Goal: Check status: Check status

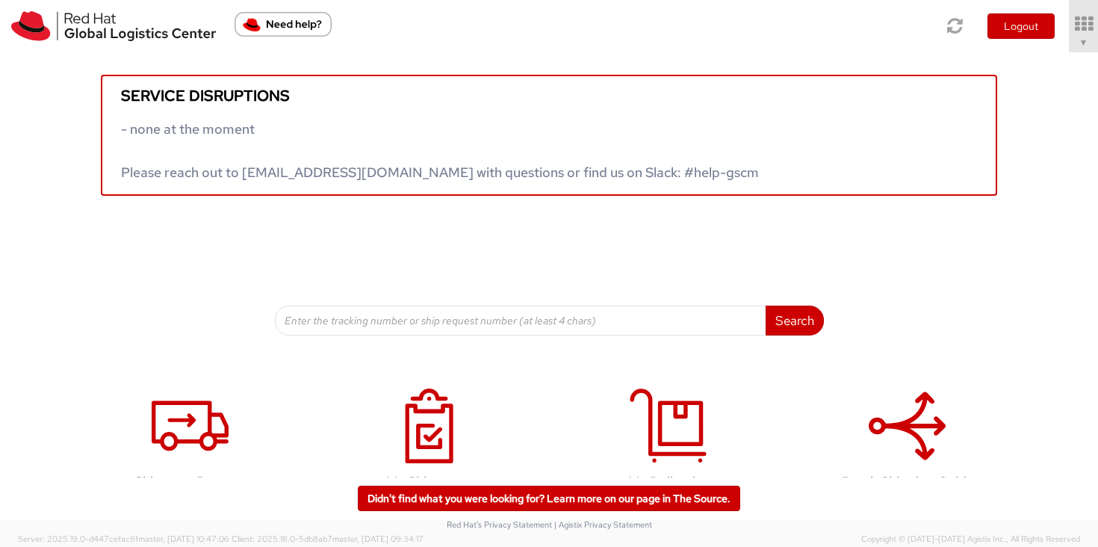
drag, startPoint x: 1087, startPoint y: 43, endPoint x: 1094, endPoint y: 105, distance: 62.4
click at [1087, 43] on span "▼" at bounding box center [1083, 43] width 9 height 12
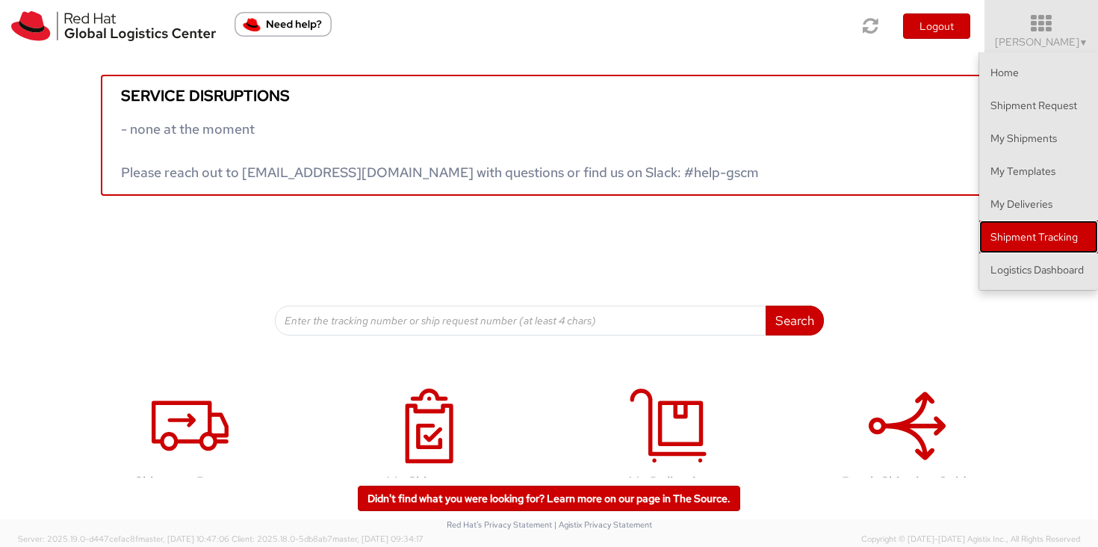
click at [1079, 235] on link "Shipment Tracking" at bounding box center [1038, 236] width 119 height 33
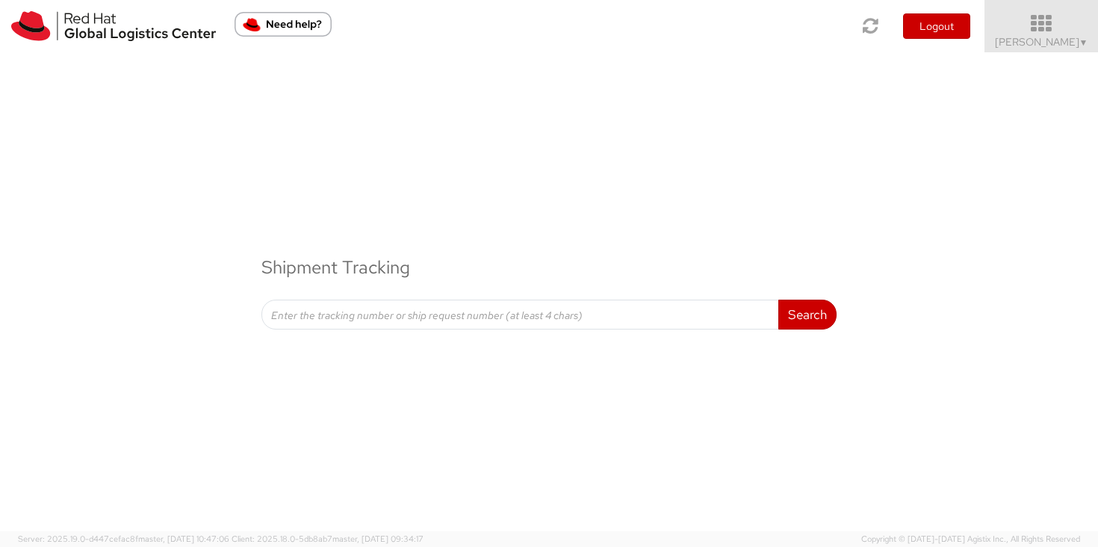
click at [1074, 40] on span "Sally Chua ▼" at bounding box center [1041, 41] width 93 height 13
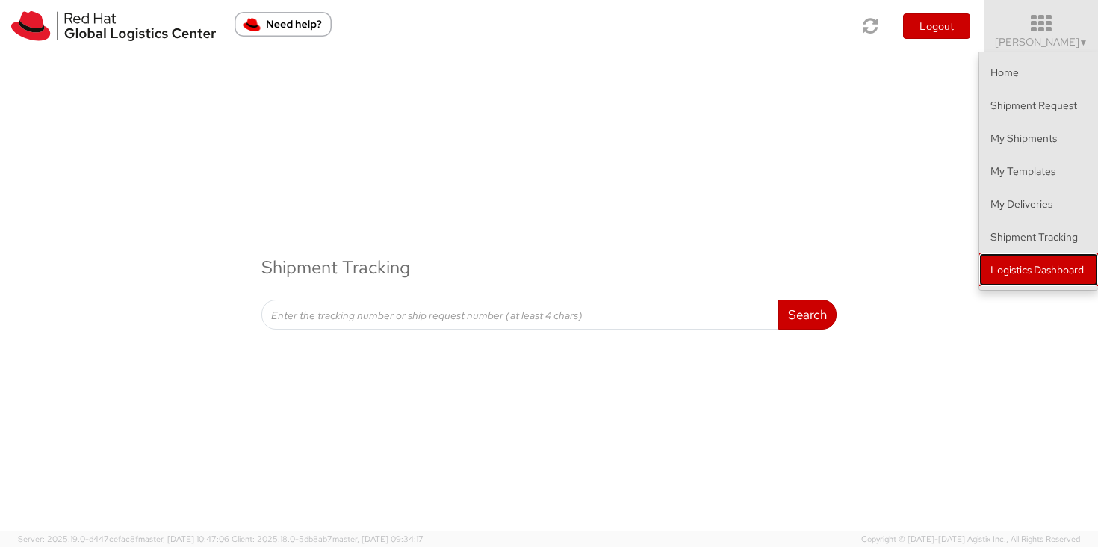
click at [1073, 275] on link "Logistics Dashboard" at bounding box center [1038, 269] width 119 height 33
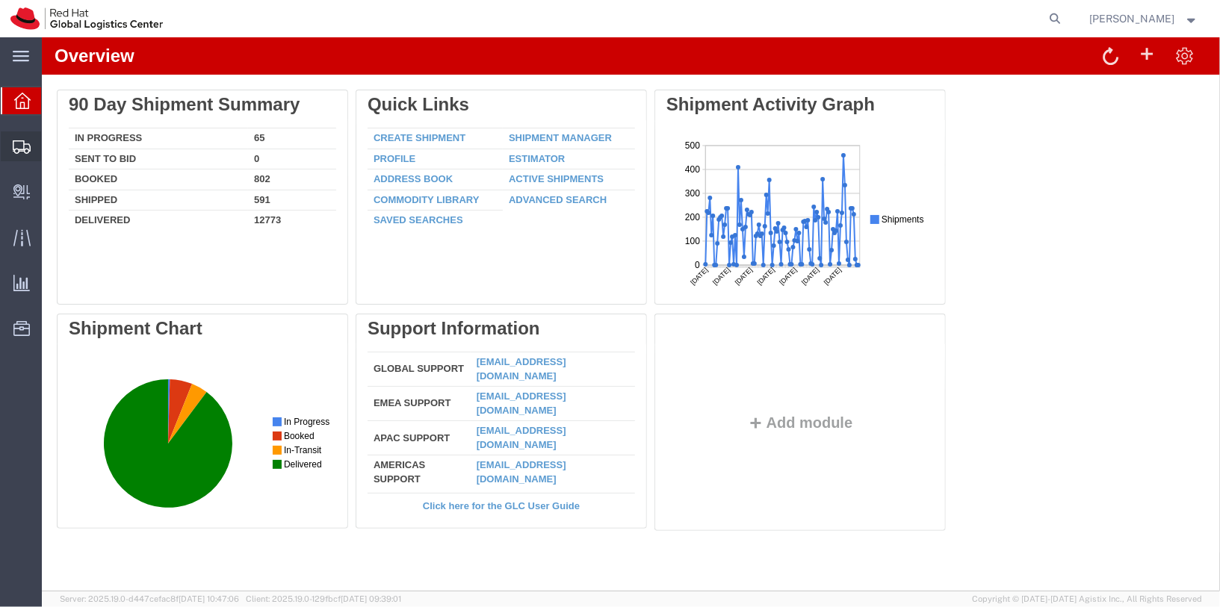
click at [52, 142] on span "Shipments" at bounding box center [46, 146] width 10 height 30
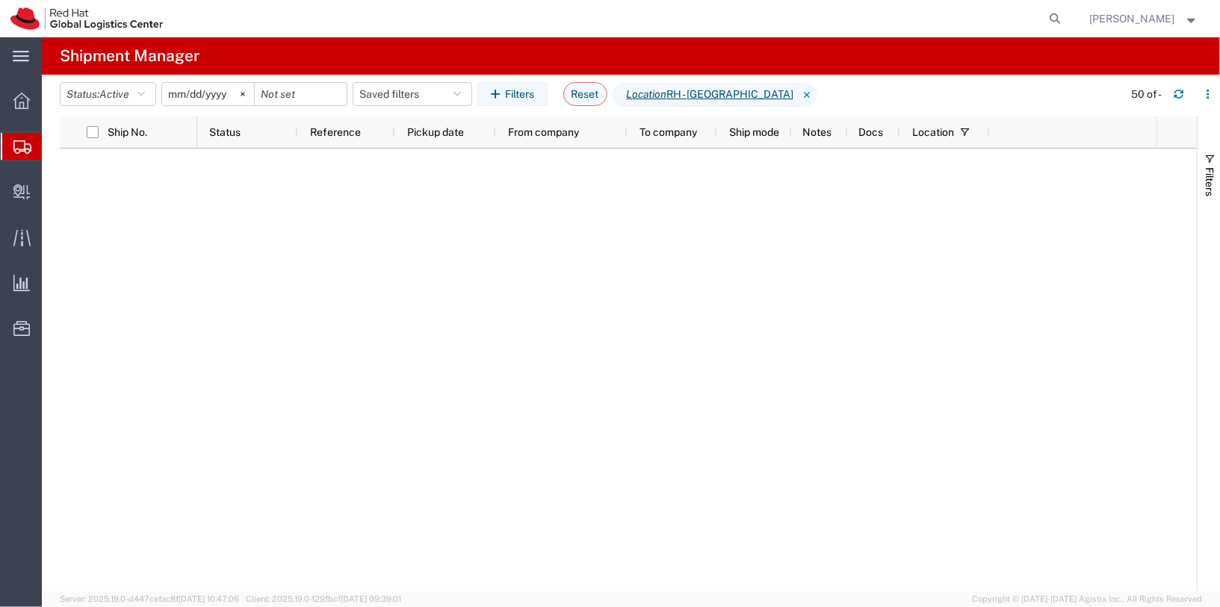
click at [198, 96] on input "[DATE]" at bounding box center [208, 94] width 92 height 22
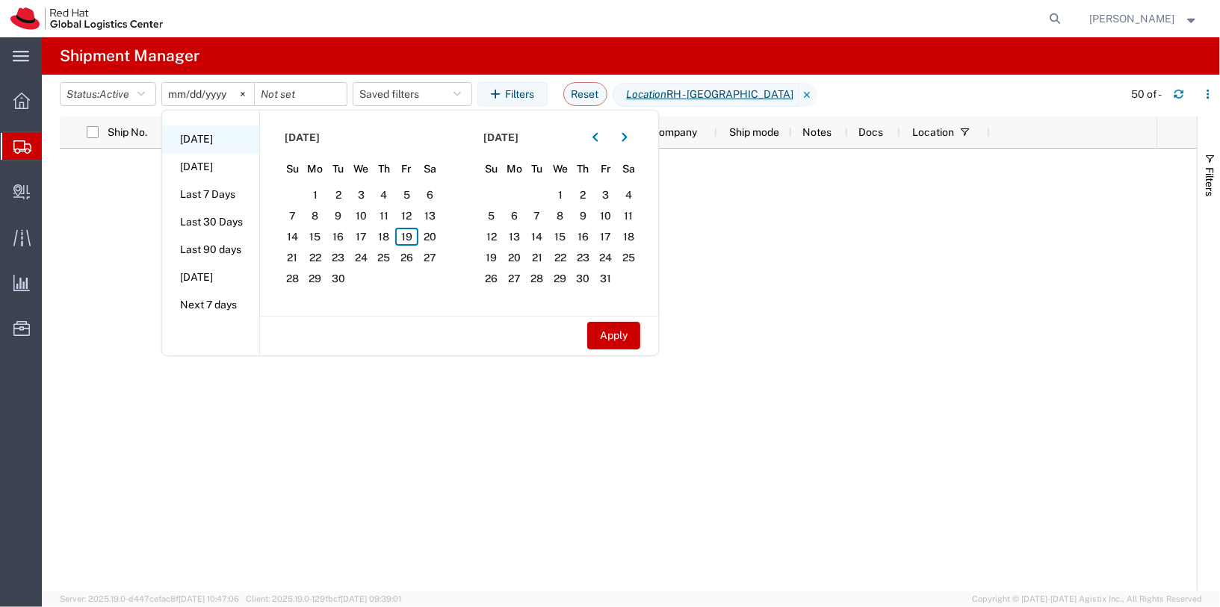
click at [207, 142] on li "[DATE]" at bounding box center [210, 139] width 97 height 28
type input "[DATE]"
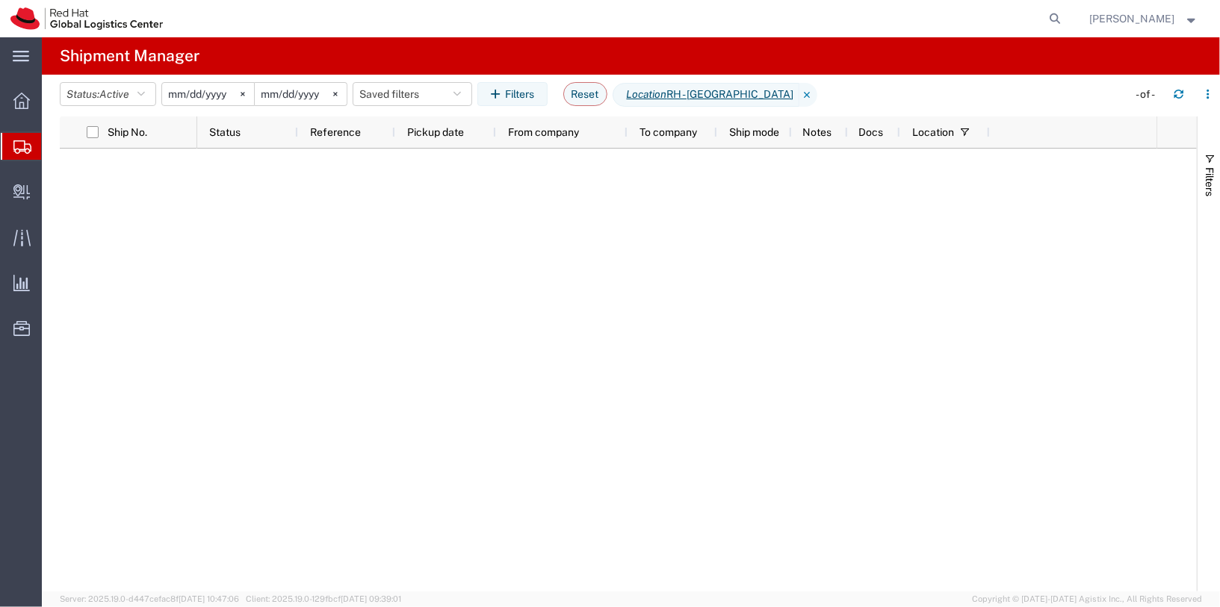
click at [206, 91] on input "[DATE]" at bounding box center [208, 94] width 92 height 22
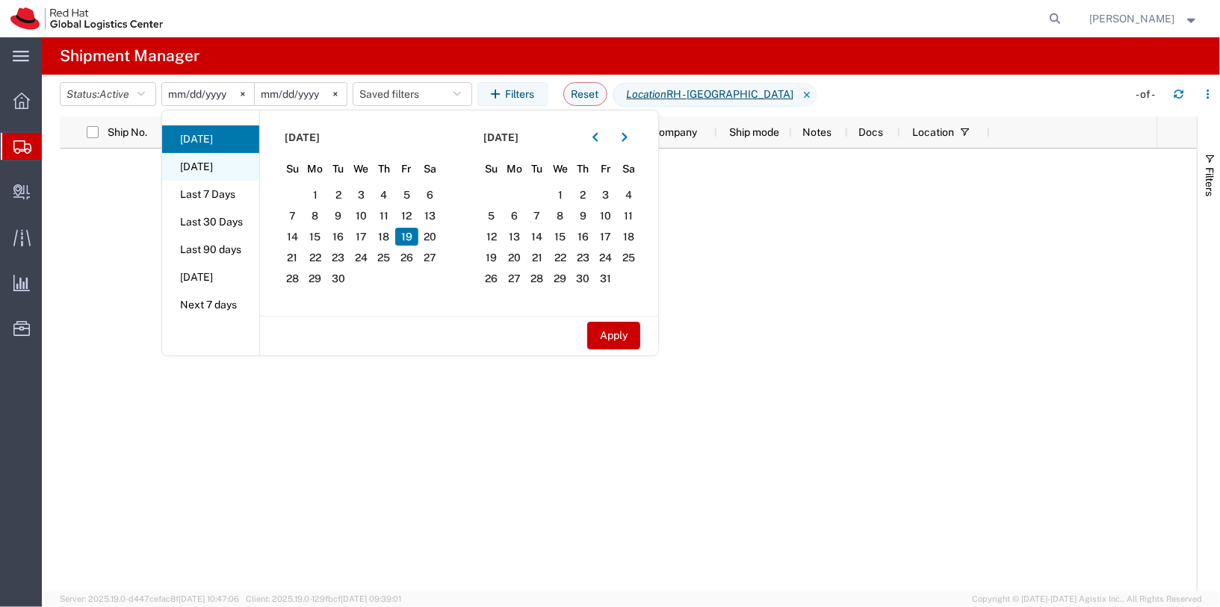
click at [218, 171] on li "[DATE]" at bounding box center [210, 167] width 97 height 28
type input "[DATE]"
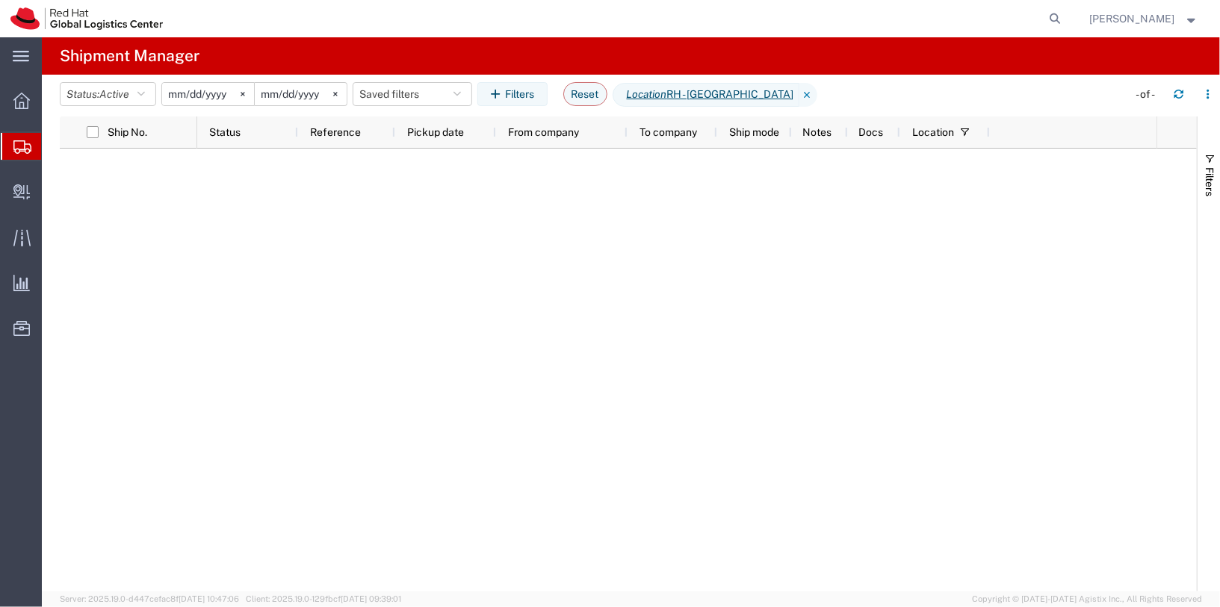
click at [302, 85] on input "[DATE]" at bounding box center [301, 94] width 92 height 22
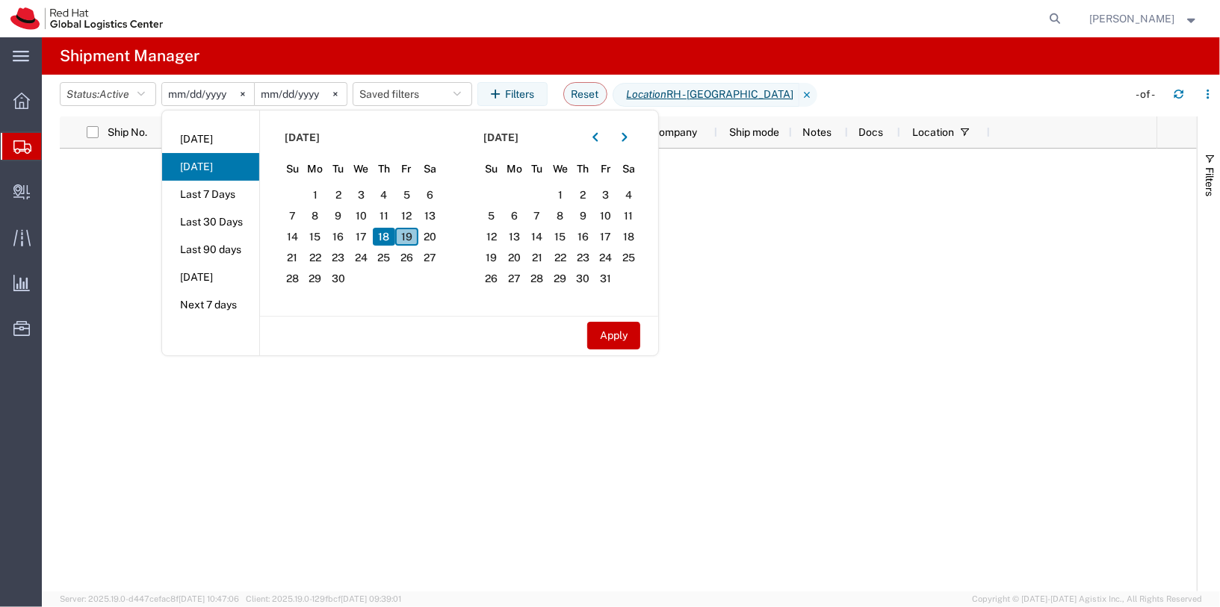
click at [413, 235] on span "19" at bounding box center [406, 237] width 23 height 18
click at [317, 235] on span "15" at bounding box center [315, 237] width 23 height 18
click at [409, 238] on span "19" at bounding box center [406, 237] width 23 height 18
click at [314, 231] on span "15" at bounding box center [315, 237] width 23 height 18
click at [405, 238] on span "19" at bounding box center [406, 237] width 23 height 18
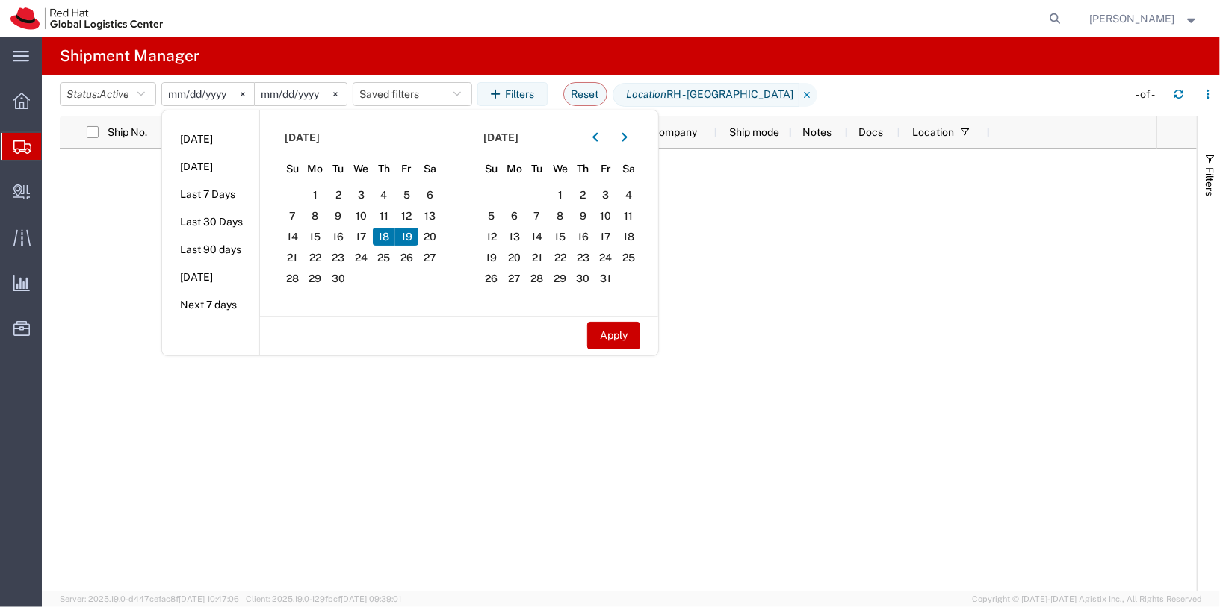
click at [425, 389] on div at bounding box center [676, 370] width 959 height 443
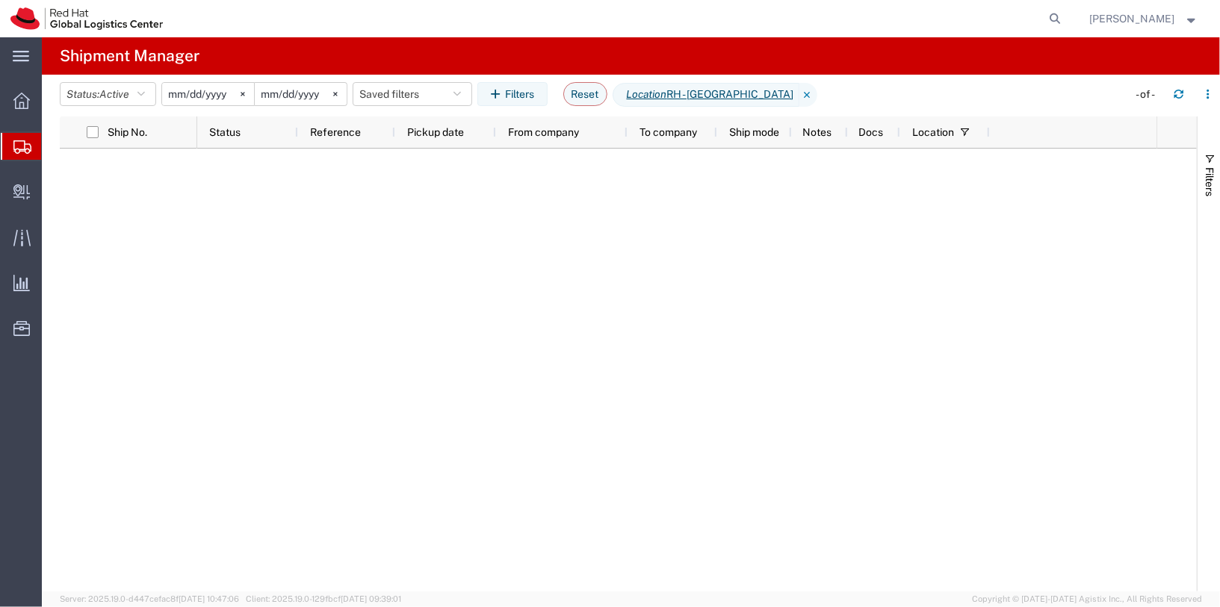
click at [211, 107] on agx-table-filter-chips "Status: Active Active All Approved Booked Canceled Delivered Denied New On Hold…" at bounding box center [590, 99] width 1060 height 34
click at [202, 98] on input "[DATE]" at bounding box center [208, 94] width 92 height 22
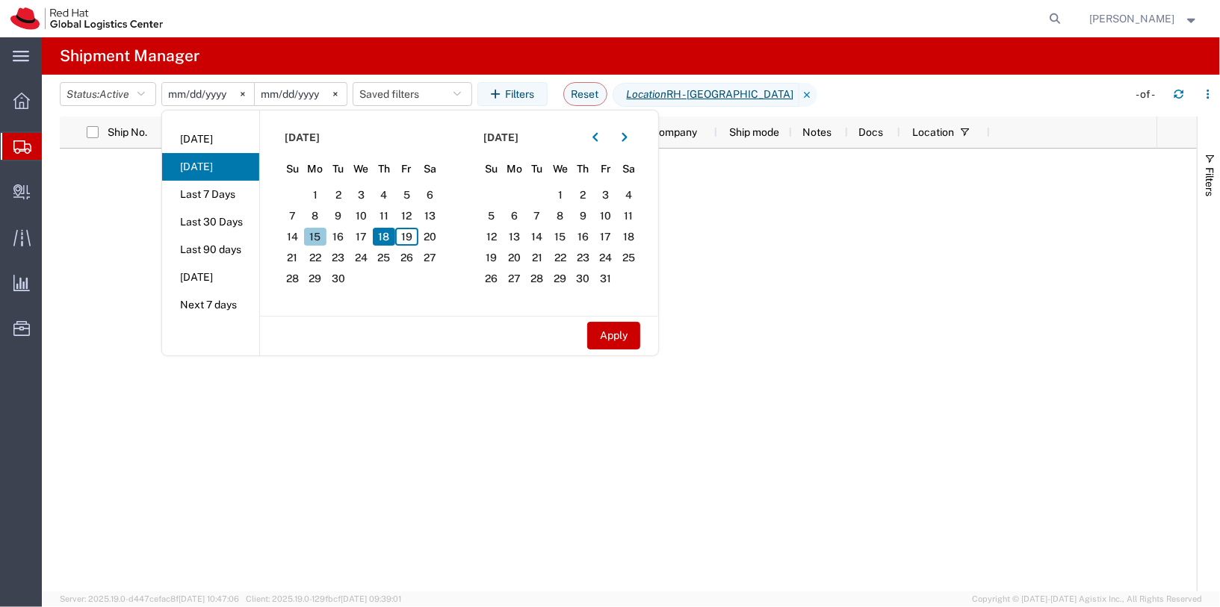
click at [313, 230] on span "15" at bounding box center [315, 237] width 23 height 18
click at [408, 240] on span "19" at bounding box center [406, 237] width 23 height 18
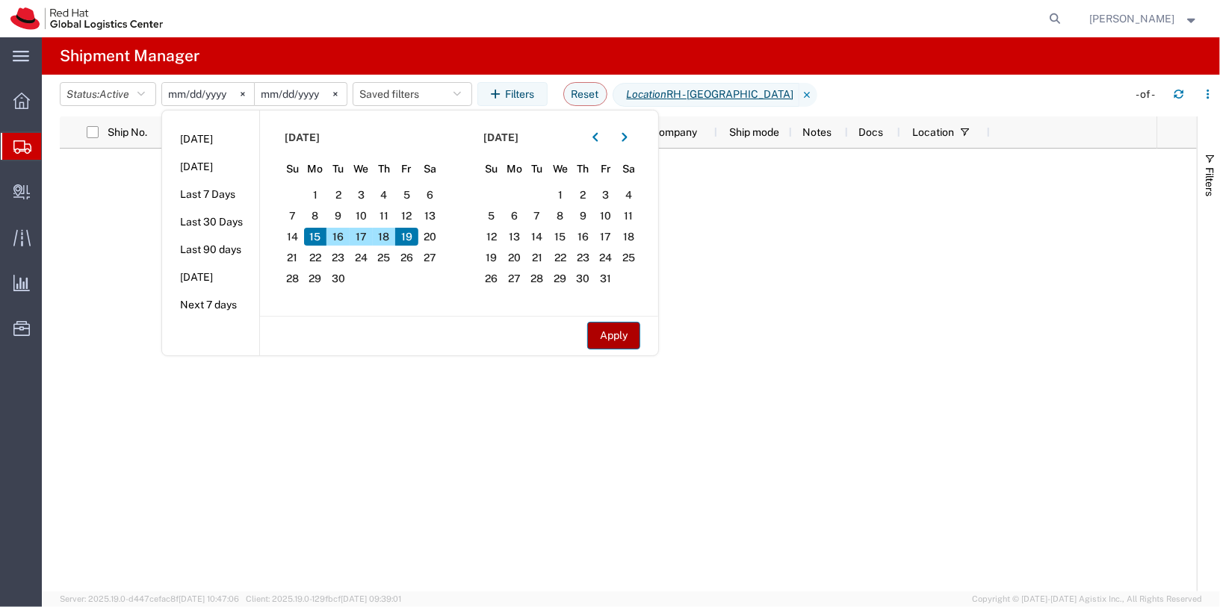
drag, startPoint x: 583, startPoint y: 333, endPoint x: 601, endPoint y: 335, distance: 18.0
click at [586, 333] on div "Apply" at bounding box center [459, 335] width 398 height 39
click at [595, 335] on button "Apply" at bounding box center [613, 336] width 53 height 28
type input "[DATE]"
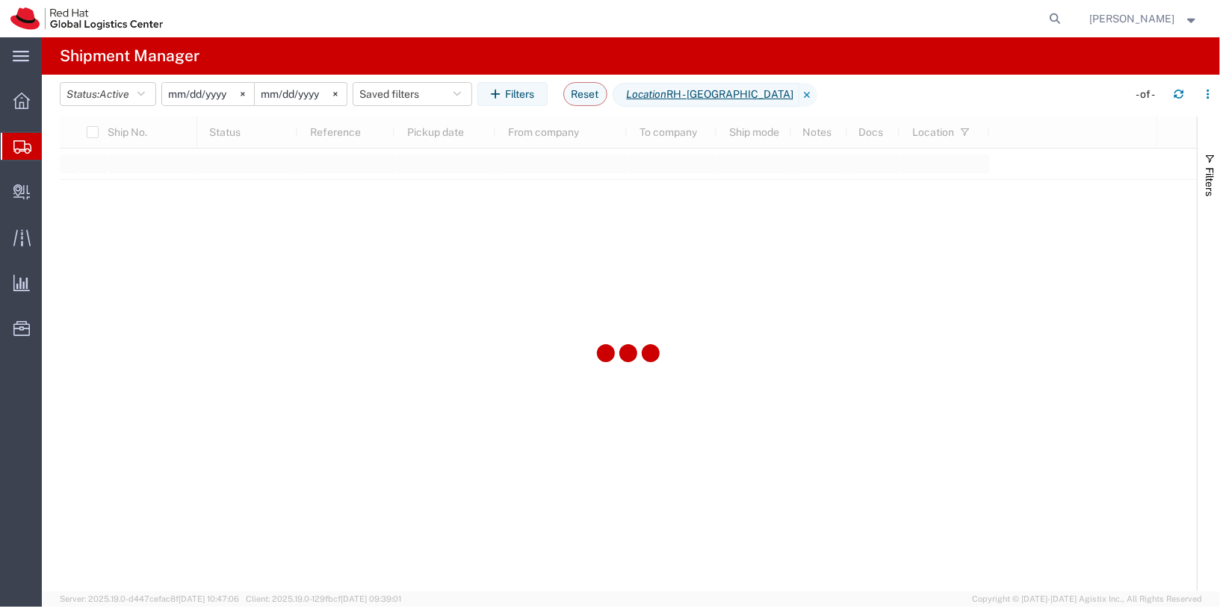
click at [617, 330] on div "Ship No. Status Reference Pickup date From company To company Ship mode Notes D…" at bounding box center [628, 354] width 1137 height 475
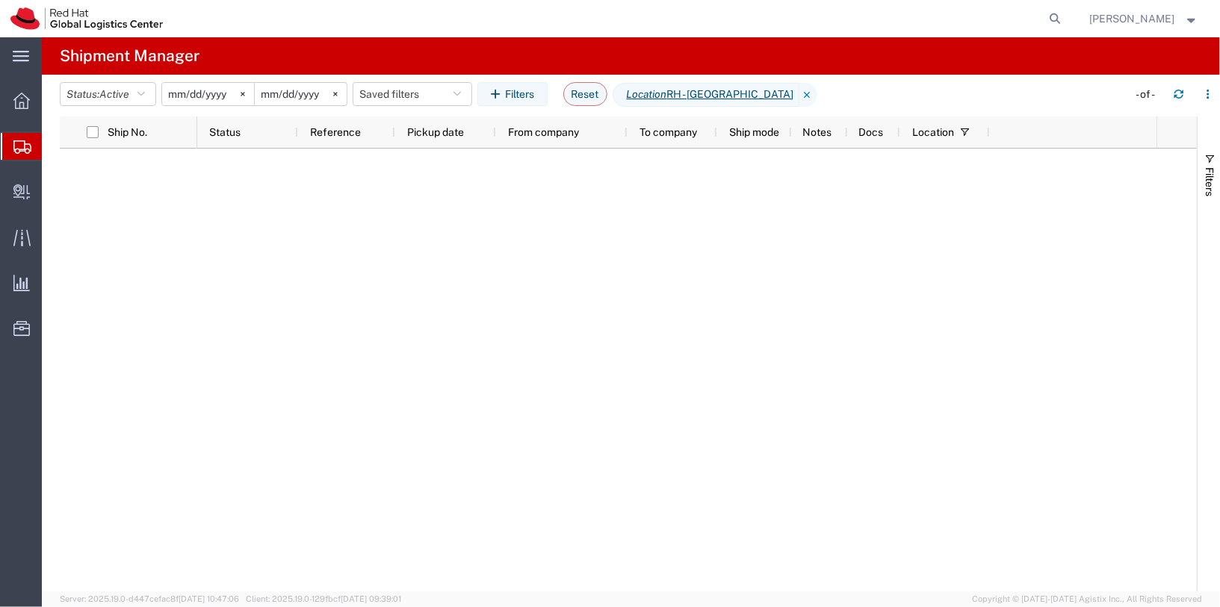
drag, startPoint x: 722, startPoint y: 311, endPoint x: 394, endPoint y: 35, distance: 429.4
click at [722, 311] on div at bounding box center [676, 370] width 959 height 443
